Goal: Information Seeking & Learning: Learn about a topic

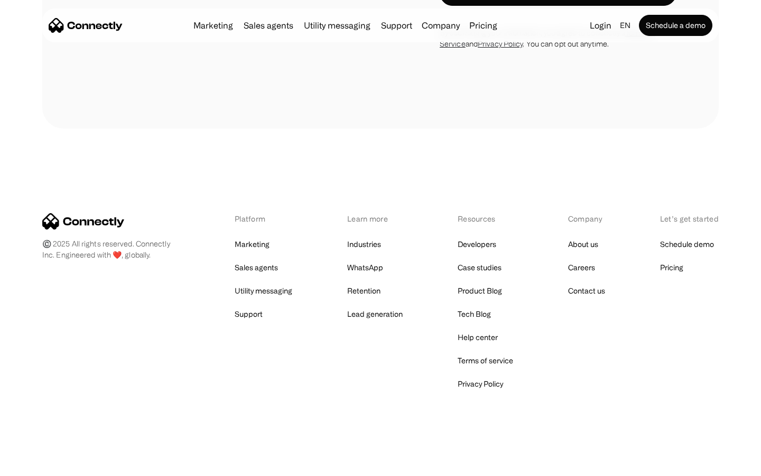
scroll to position [716, 0]
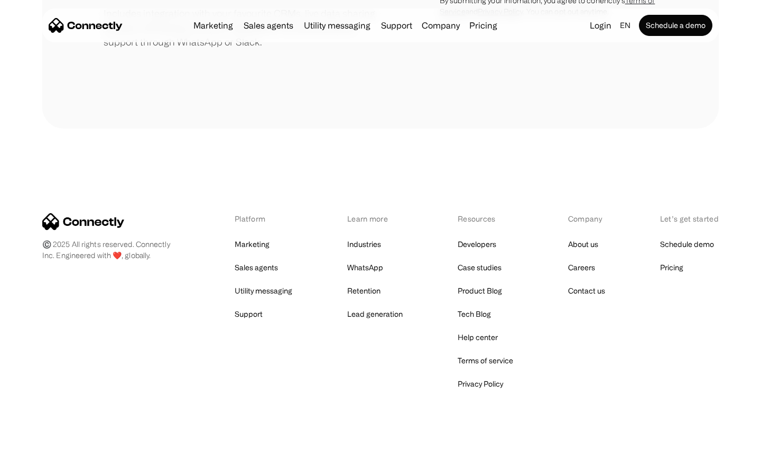
scroll to position [491, 0]
